Goal: Find contact information: Find contact information

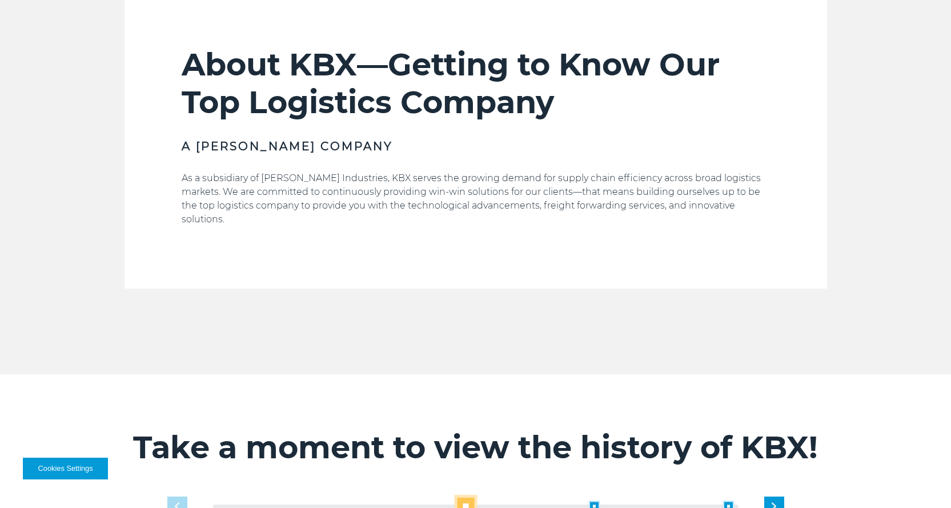
scroll to position [400, 0]
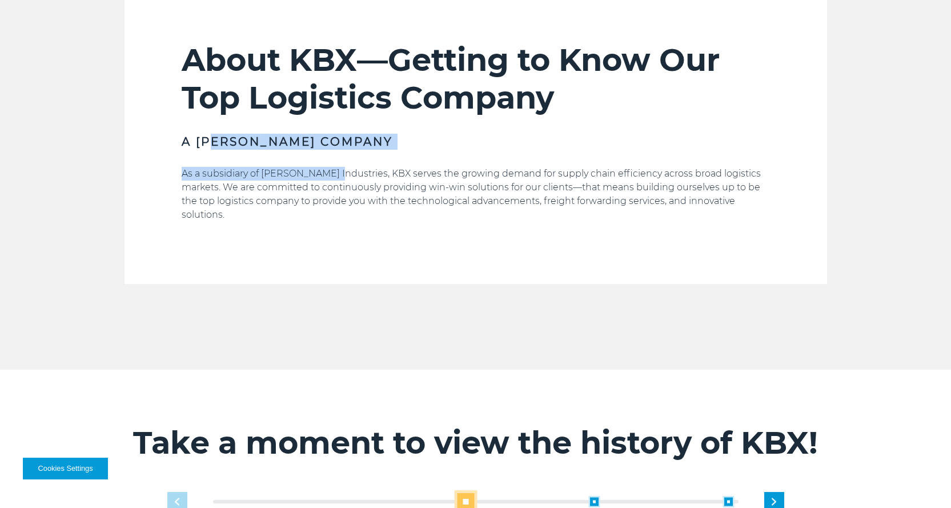
drag, startPoint x: 219, startPoint y: 137, endPoint x: 331, endPoint y: 153, distance: 113.2
click at [331, 153] on div "About KBX—Getting to Know Our Top Logistics Company A Koch Company As a subsidi…" at bounding box center [476, 162] width 588 height 243
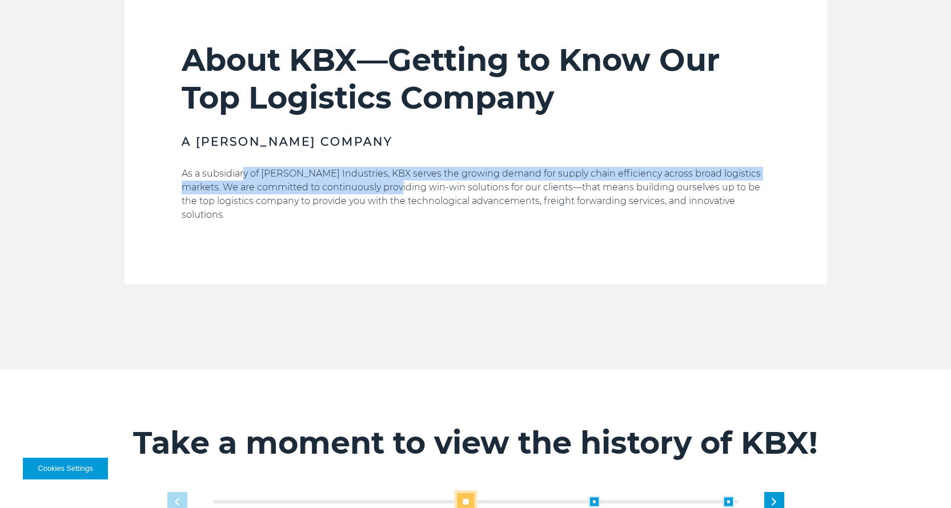
drag, startPoint x: 262, startPoint y: 166, endPoint x: 387, endPoint y: 183, distance: 126.3
click at [387, 183] on div "About KBX—Getting to Know Our Top Logistics Company A Koch Company As a subsidi…" at bounding box center [476, 162] width 588 height 243
click at [387, 183] on p "As a subsidiary of Koch Industries, KBX serves the growing demand for supply ch…" at bounding box center [476, 194] width 588 height 55
drag, startPoint x: 279, startPoint y: 172, endPoint x: 378, endPoint y: 186, distance: 100.3
click at [378, 186] on p "As a subsidiary of Koch Industries, KBX serves the growing demand for supply ch…" at bounding box center [476, 194] width 588 height 55
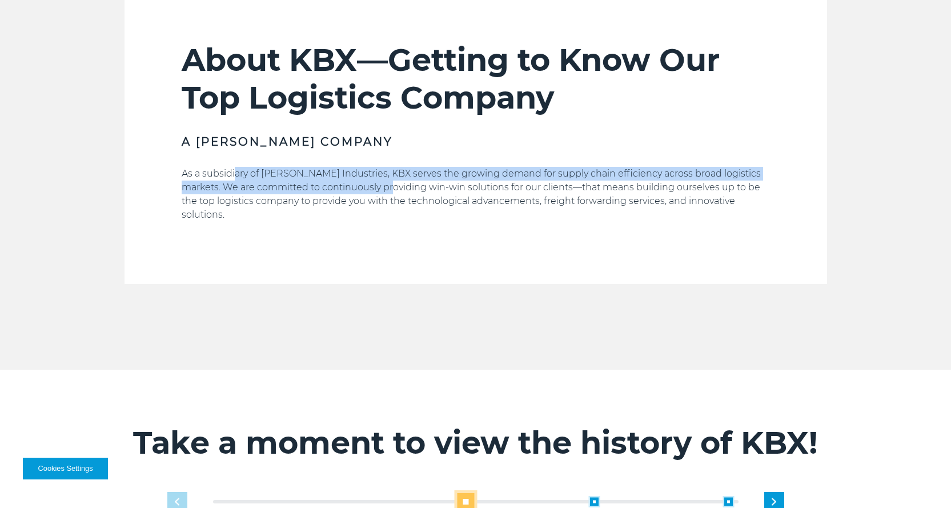
click at [378, 186] on p "As a subsidiary of Koch Industries, KBX serves the growing demand for supply ch…" at bounding box center [476, 194] width 588 height 55
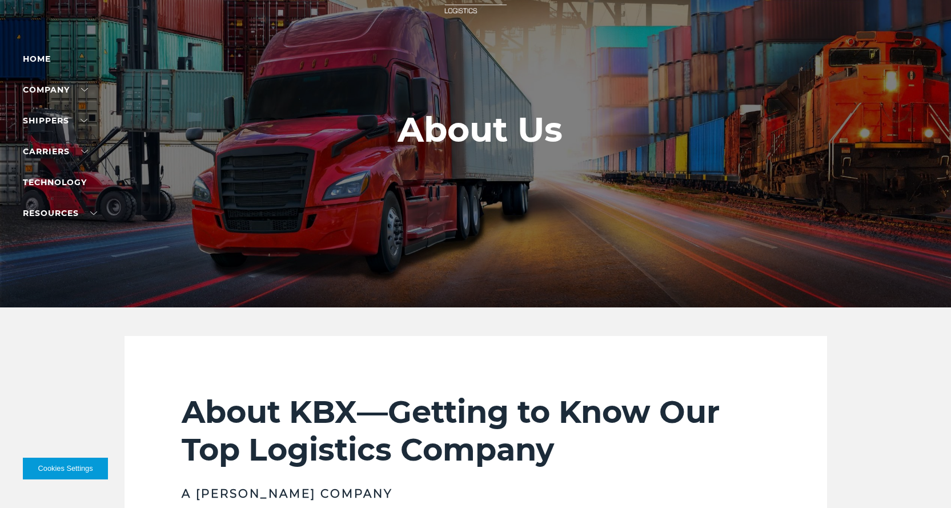
scroll to position [0, 0]
